Goal: Navigation & Orientation: Find specific page/section

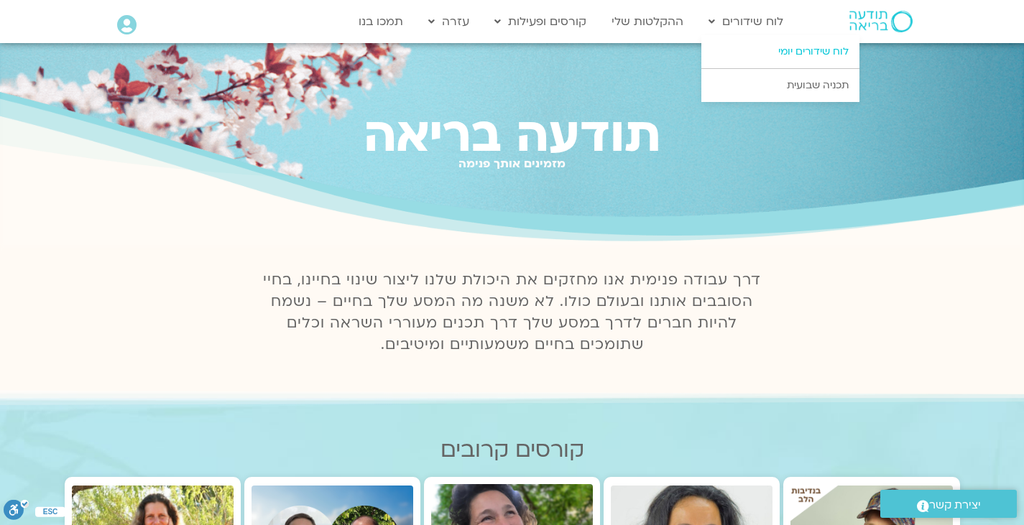
click at [763, 55] on link "לוח שידורים יומי" at bounding box center [780, 51] width 158 height 33
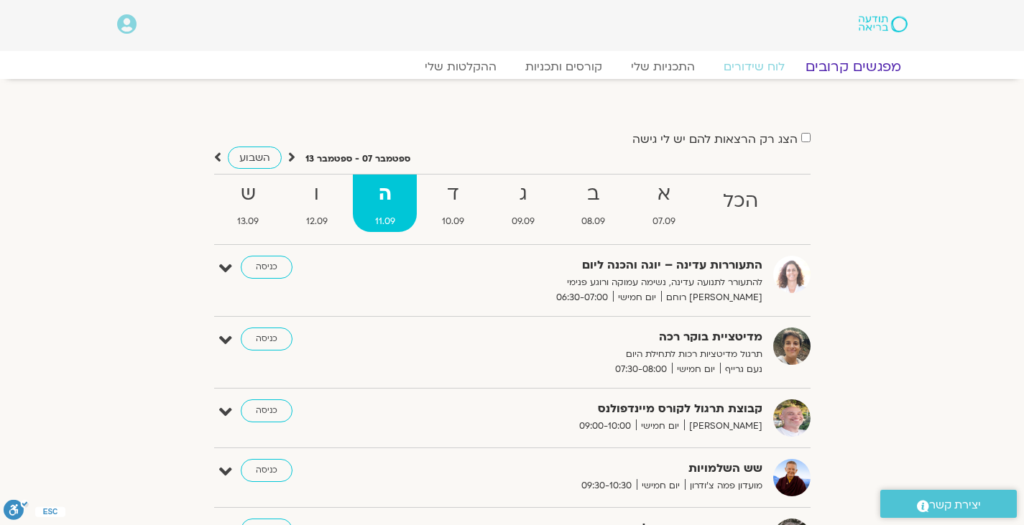
click at [844, 68] on link "מפגשים קרובים" at bounding box center [853, 66] width 130 height 17
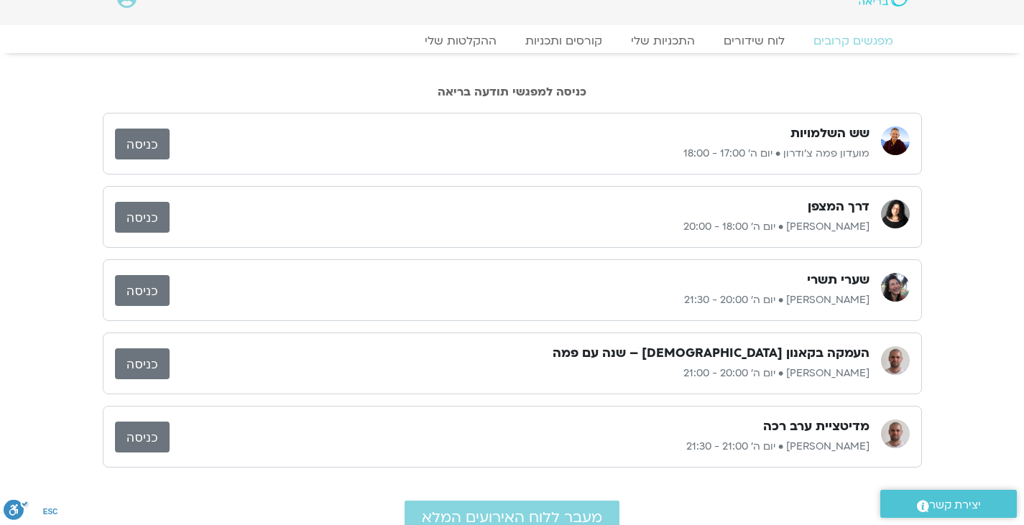
scroll to position [16, 0]
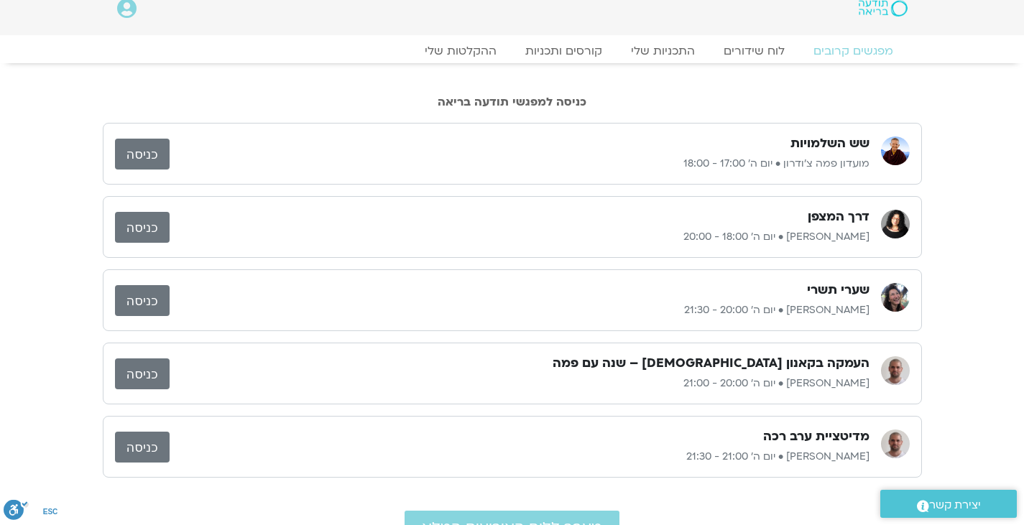
click at [155, 226] on link "כניסה" at bounding box center [142, 227] width 55 height 31
